Goal: Information Seeking & Learning: Learn about a topic

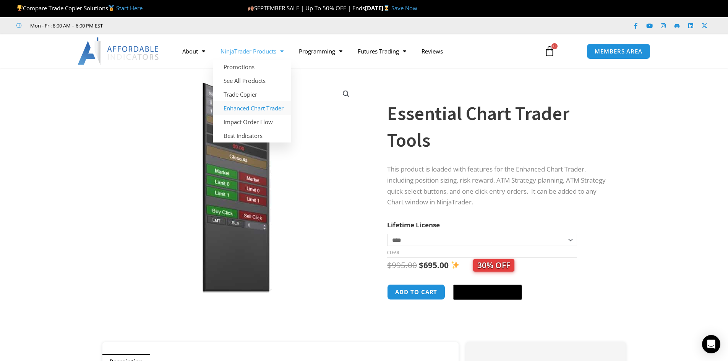
click at [279, 108] on link "Enhanced Chart Trader" at bounding box center [252, 108] width 78 height 14
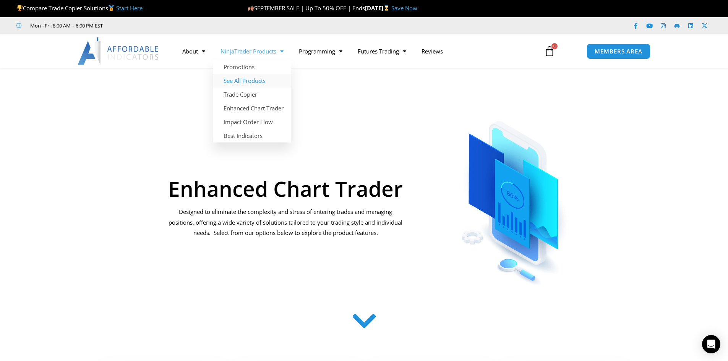
click at [267, 81] on link "See All Products" at bounding box center [252, 81] width 78 height 14
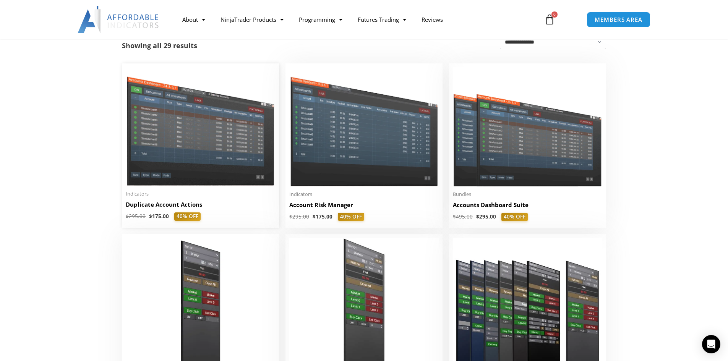
click at [196, 125] on img at bounding box center [201, 126] width 150 height 119
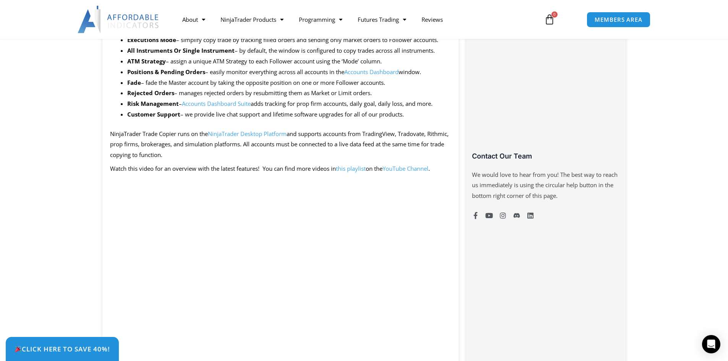
scroll to position [535, 0]
